Goal: Task Accomplishment & Management: Use online tool/utility

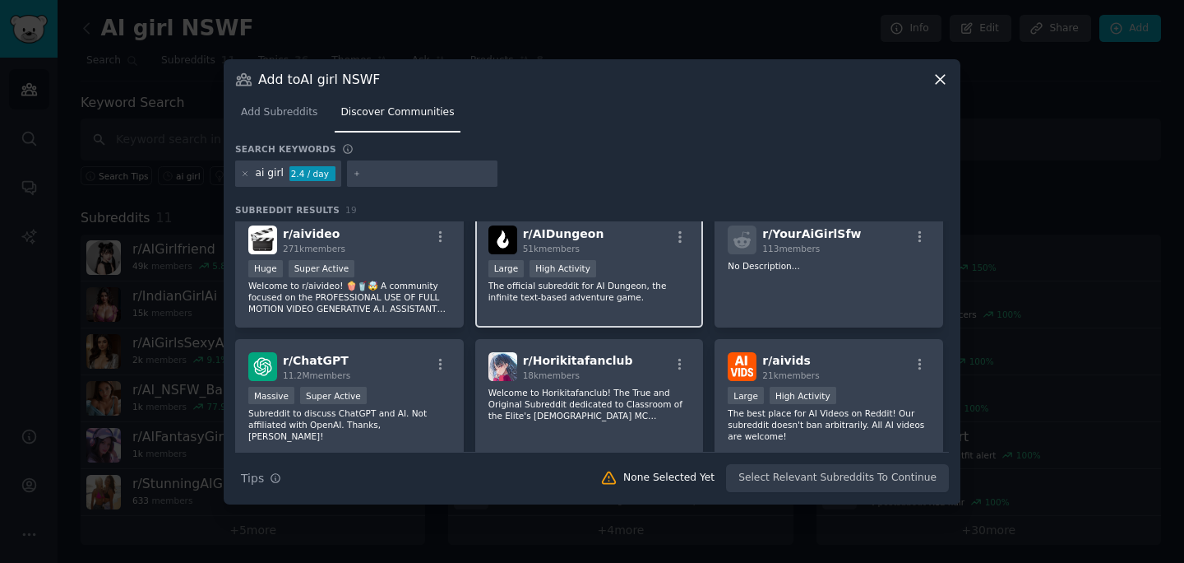
scroll to position [262, 0]
click at [369, 168] on input "text" at bounding box center [429, 173] width 125 height 15
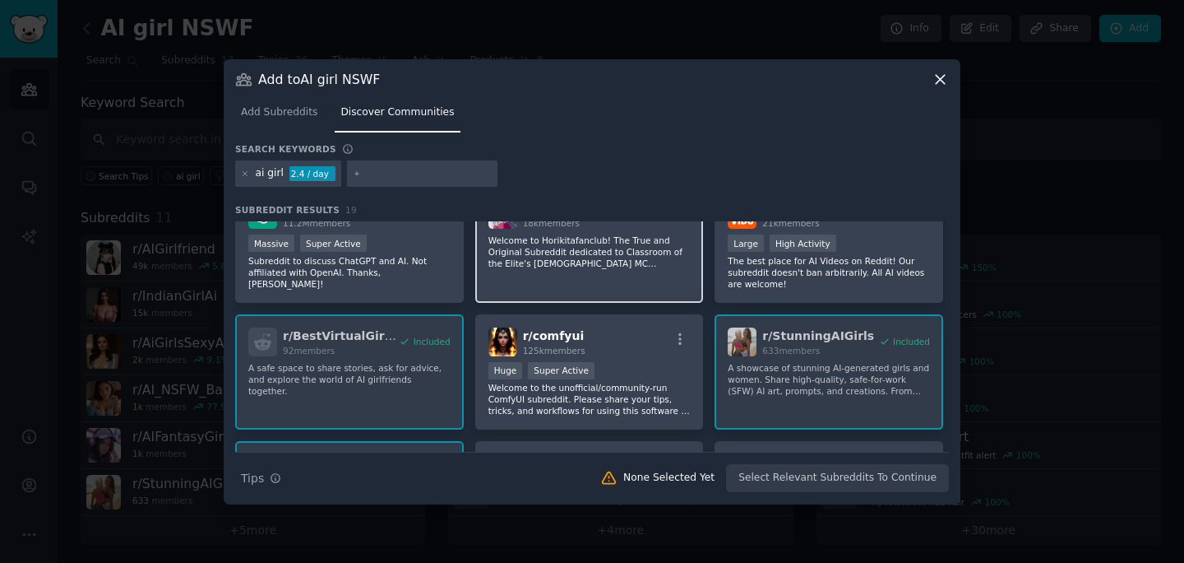
scroll to position [372, 0]
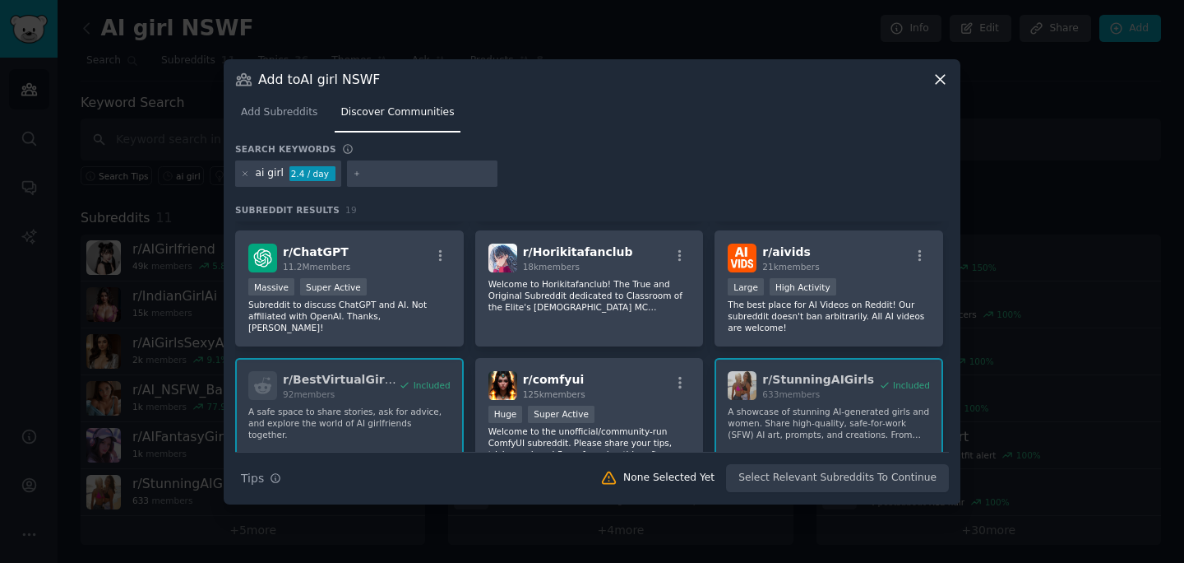
click at [941, 75] on icon at bounding box center [940, 79] width 17 height 17
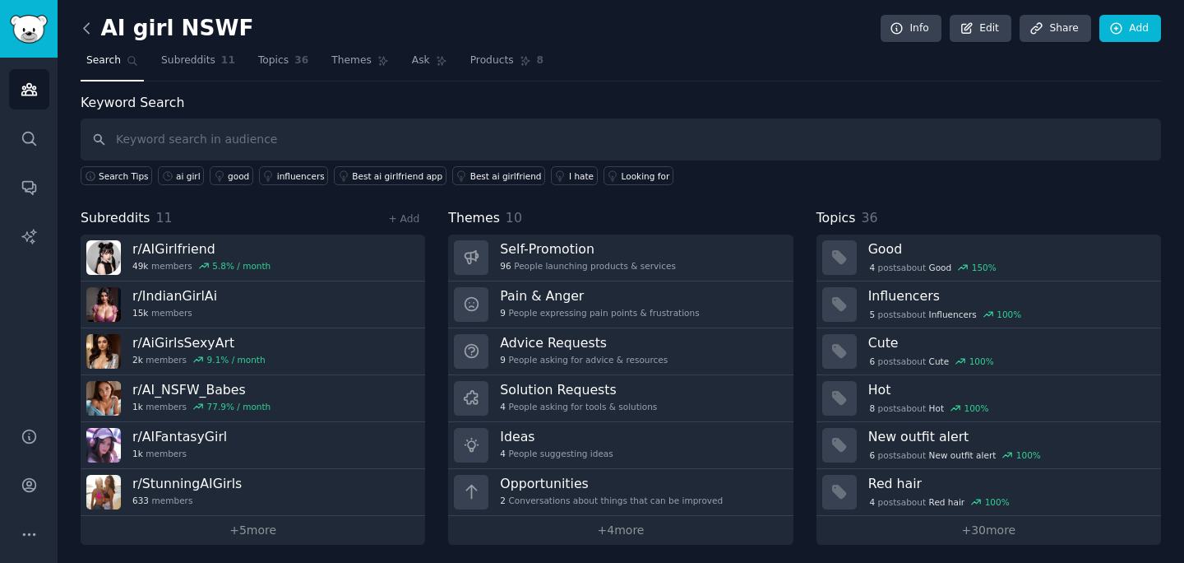
click at [92, 23] on icon at bounding box center [86, 28] width 17 height 17
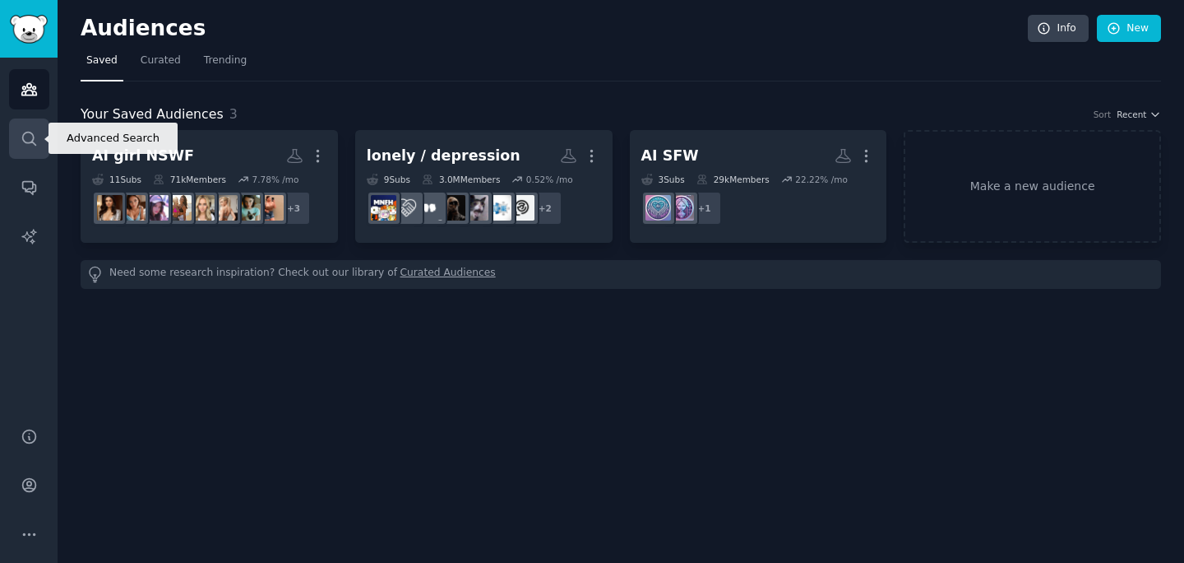
click at [23, 132] on icon "Sidebar" at bounding box center [28, 138] width 13 height 13
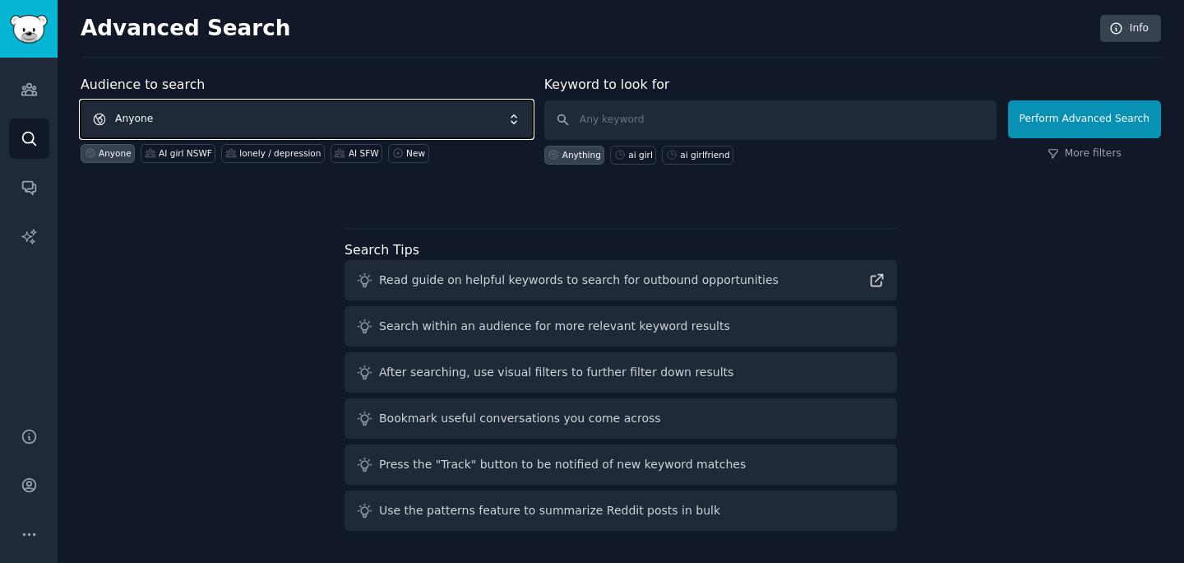
click at [220, 118] on span "Anyone" at bounding box center [307, 119] width 452 height 38
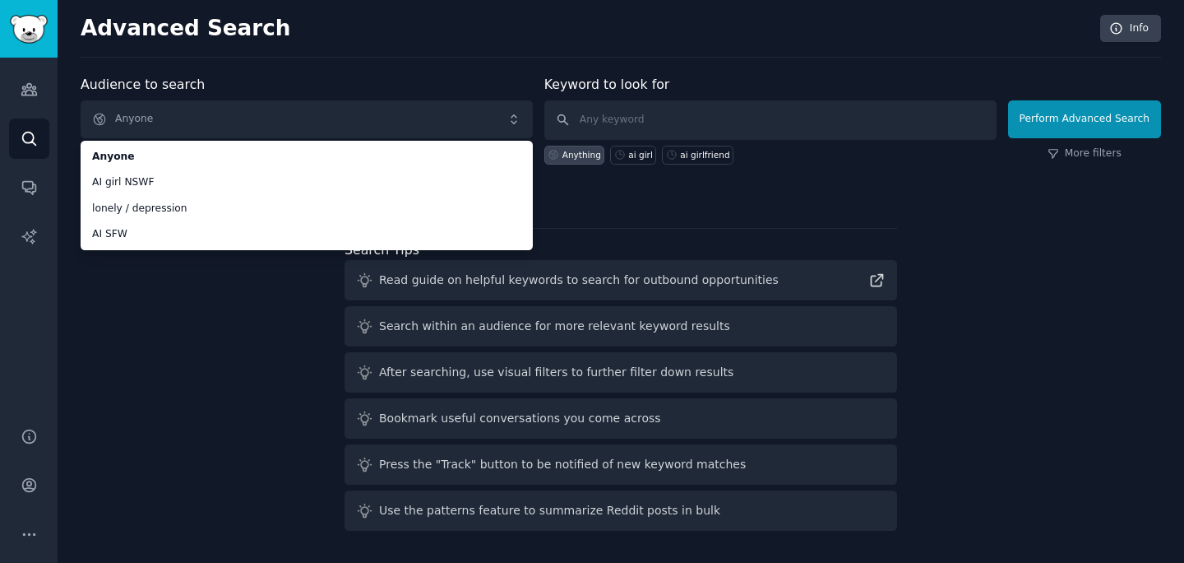
click at [306, 41] on div "Advanced Search Info" at bounding box center [621, 36] width 1081 height 43
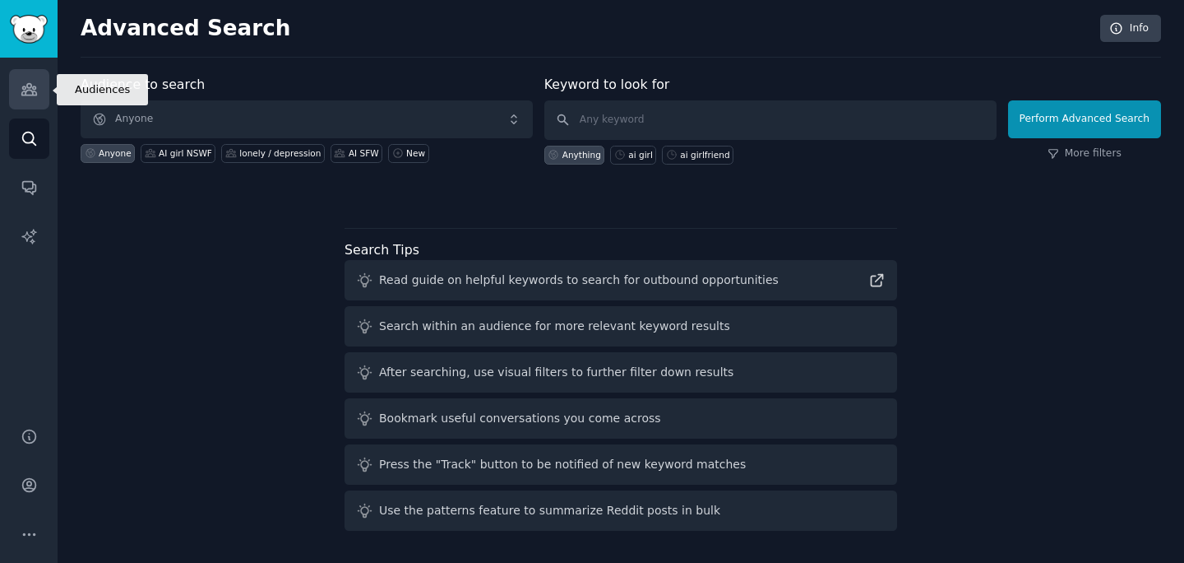
click at [38, 100] on link "Audiences" at bounding box center [29, 89] width 40 height 40
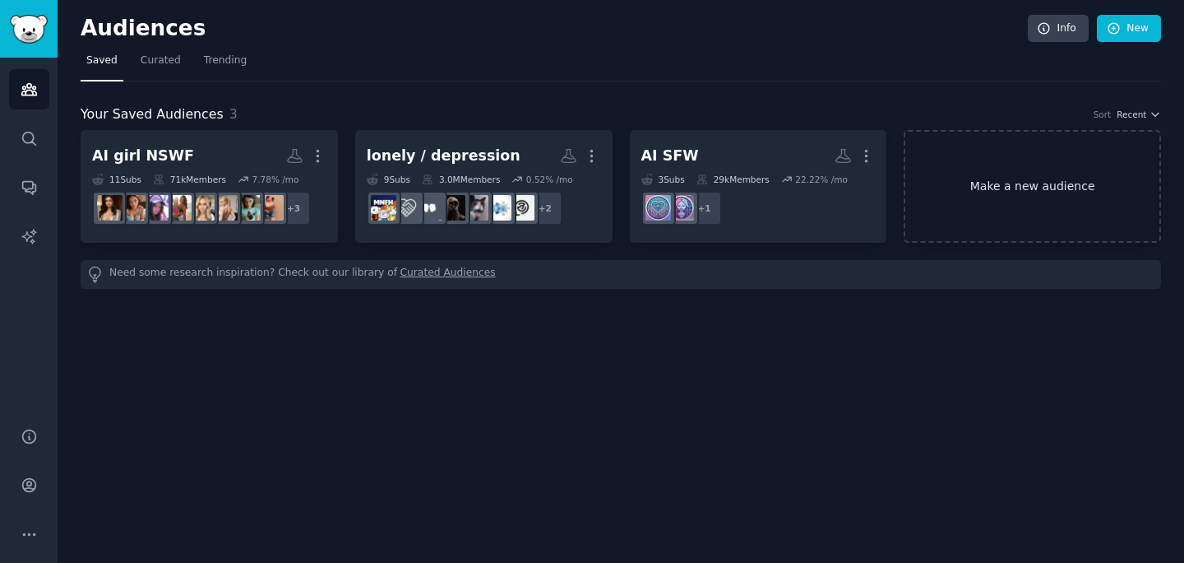
click at [958, 184] on link "Make a new audience" at bounding box center [1032, 186] width 257 height 113
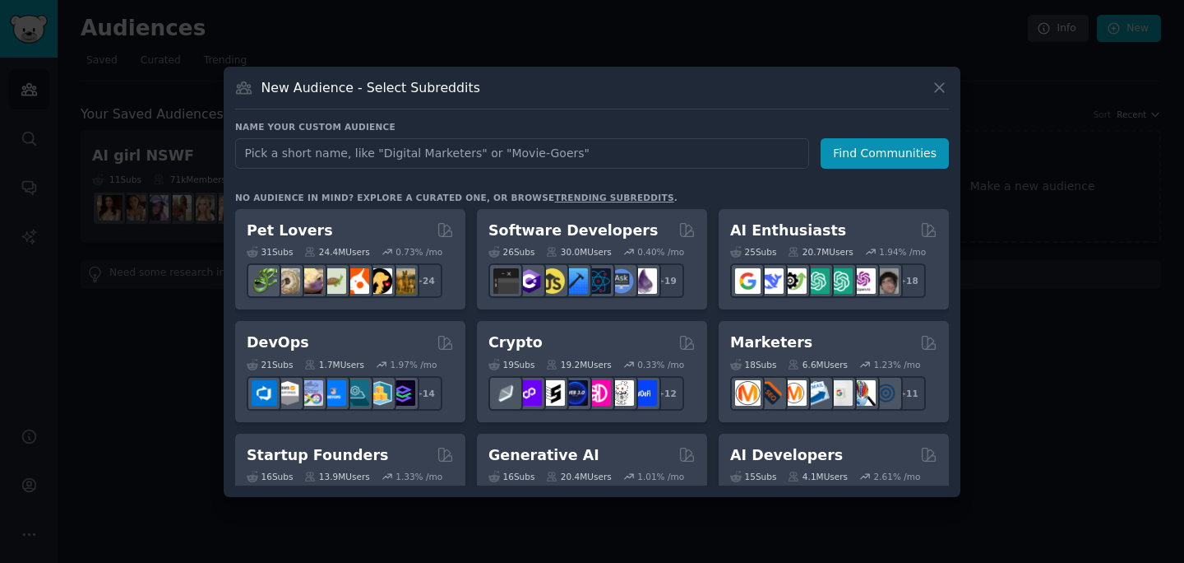
type input "i"
type input "g"
type input "ebony"
click button "Find Communities" at bounding box center [885, 153] width 128 height 30
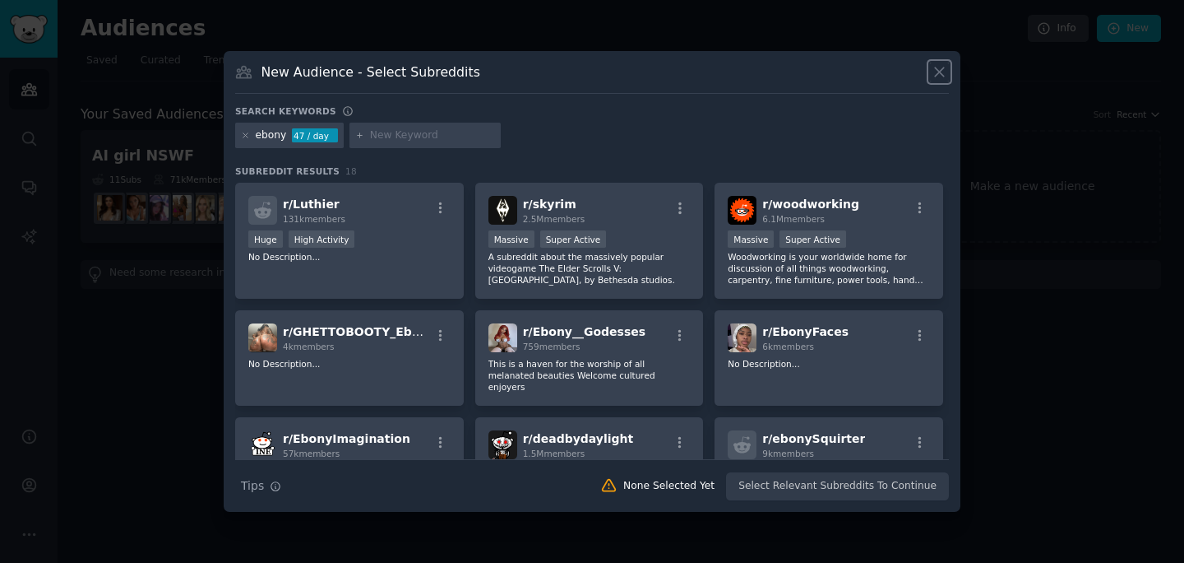
click at [939, 69] on icon at bounding box center [939, 71] width 17 height 17
